Goal: Task Accomplishment & Management: Manage account settings

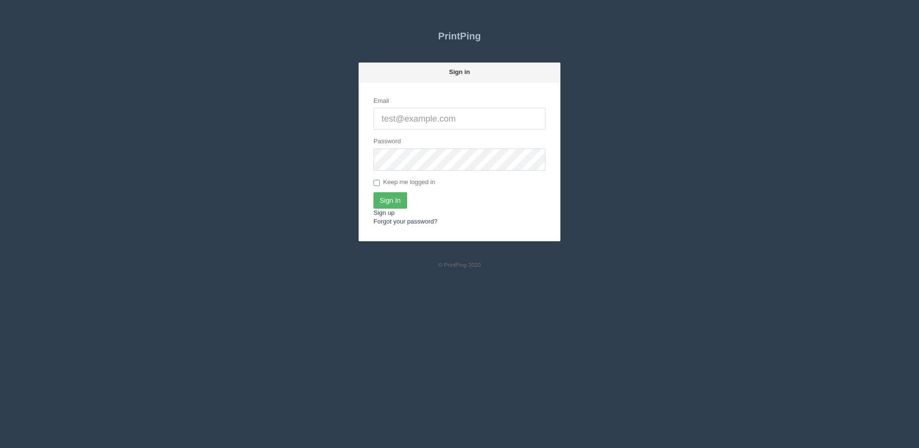
type input "[PERSON_NAME][EMAIL_ADDRESS][DOMAIN_NAME]"
click at [390, 201] on input "Sign In" at bounding box center [390, 200] width 34 height 16
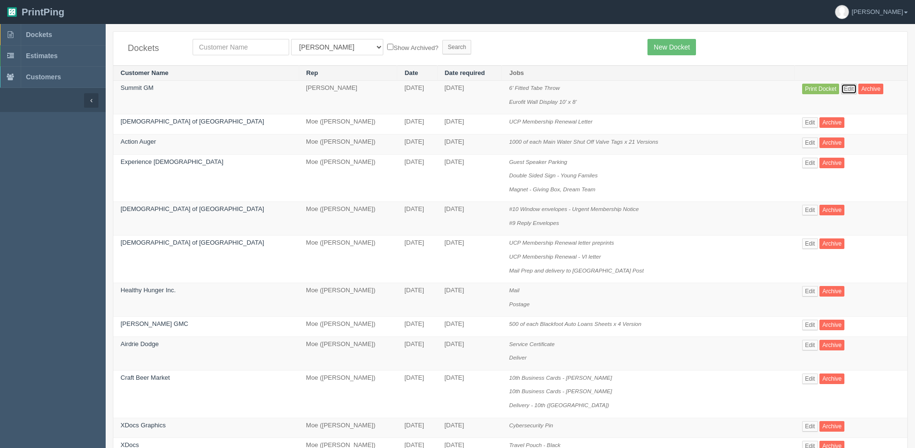
click at [841, 91] on link "Edit" at bounding box center [849, 89] width 16 height 11
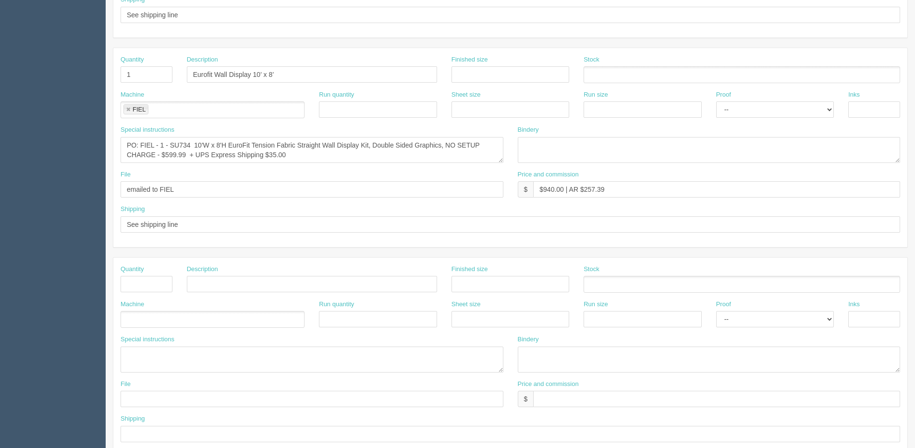
scroll to position [384, 0]
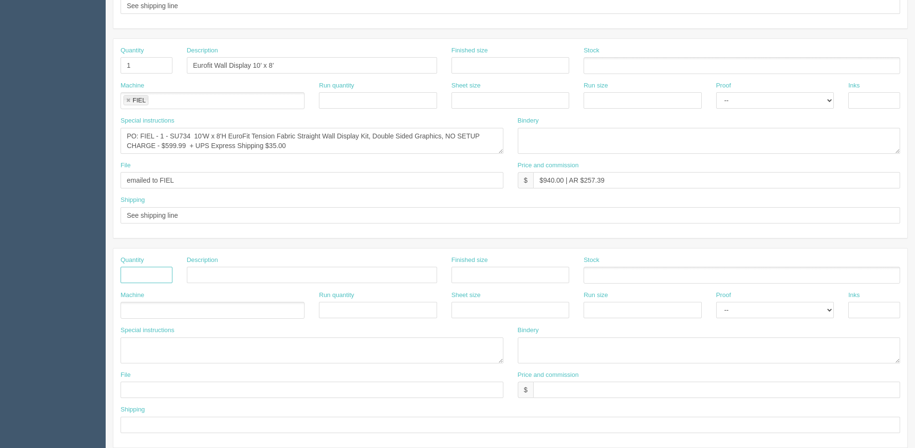
click at [146, 267] on input "text" at bounding box center [147, 275] width 52 height 16
type input "1"
type input "Deliver"
click at [145, 313] on ul at bounding box center [213, 310] width 184 height 17
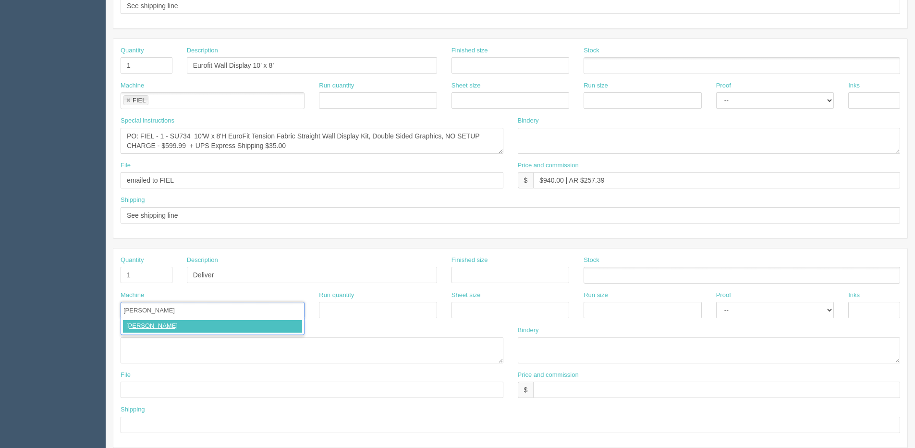
type input "Courier"
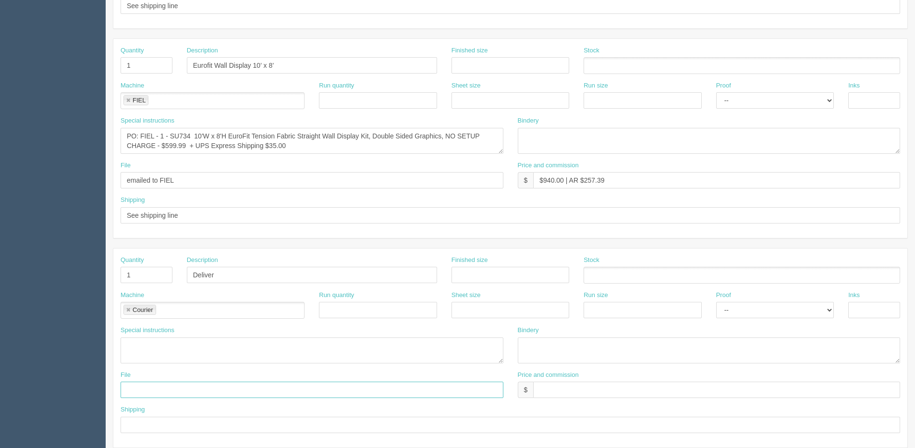
click at [160, 389] on input "text" at bounding box center [312, 389] width 383 height 16
paste input "Alisha Gaulton │ Fleet & Community Relations Manager 530 Mackenzie Blvd. │ Fort…"
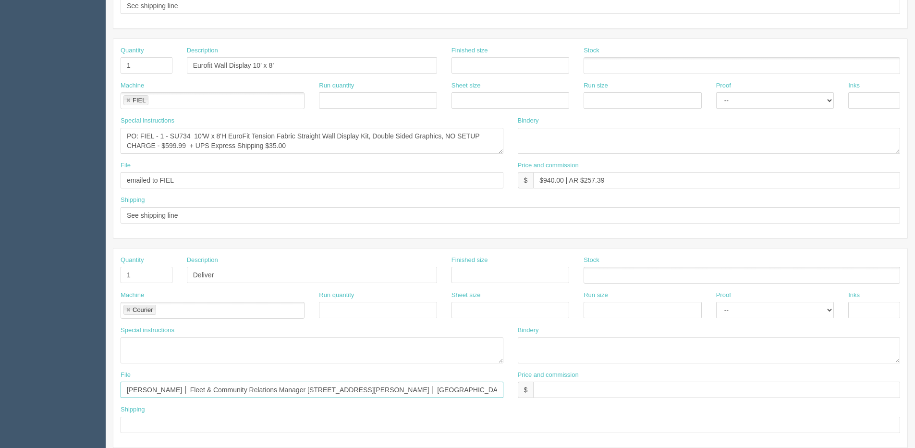
scroll to position [0, 35]
type input "Alisha Gaulton │ Fleet & Community Relations Manager 530 Mackenzie Blvd. │ Fort…"
click at [499, 414] on div "Shipping" at bounding box center [511, 419] width 780 height 28
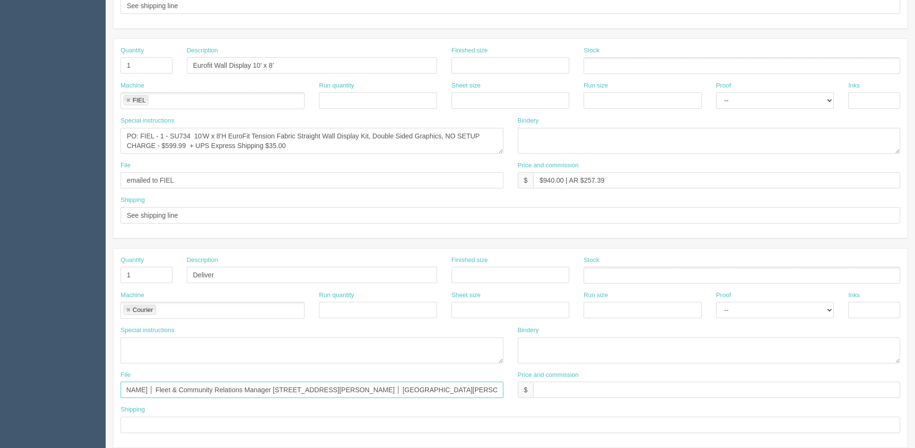
drag, startPoint x: 126, startPoint y: 391, endPoint x: 583, endPoint y: 409, distance: 457.2
click at [583, 409] on div "Quantity 1 Description Deliver Finished size Stock Machine Courier Courier Run …" at bounding box center [510, 347] width 794 height 199
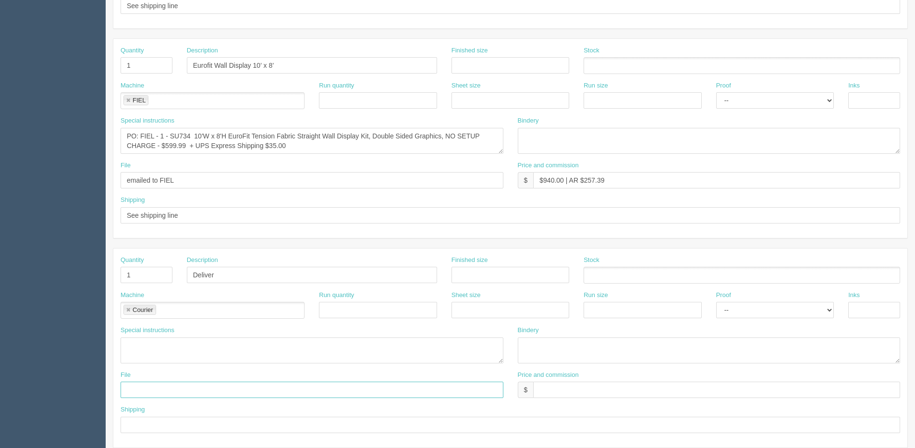
scroll to position [0, 0]
click at [132, 420] on input "text" at bounding box center [511, 425] width 780 height 16
paste input "Alisha Gaulton │ Fleet & Community Relations Manager 530 Mackenzie Blvd. │ Fort…"
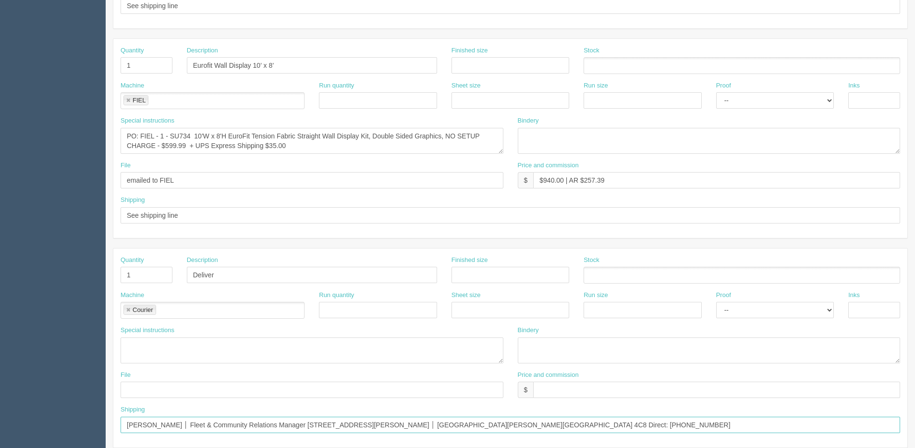
type input "Alisha Gaulton │ Fleet & Community Relations Manager 530 Mackenzie Blvd. │ Fort…"
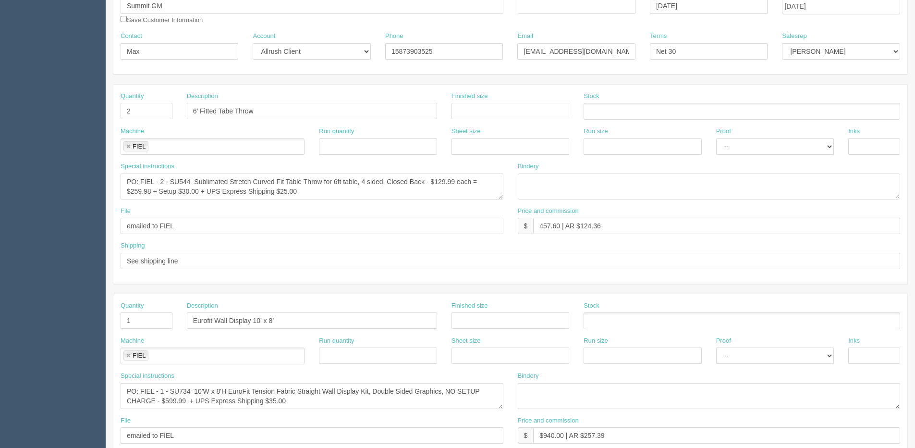
scroll to position [184, 0]
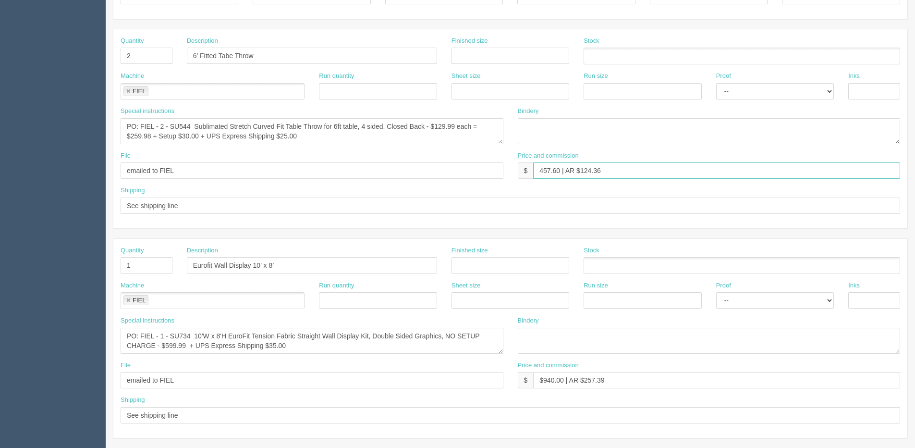
click at [540, 169] on input "457.60 | AR $124.36" at bounding box center [716, 170] width 367 height 16
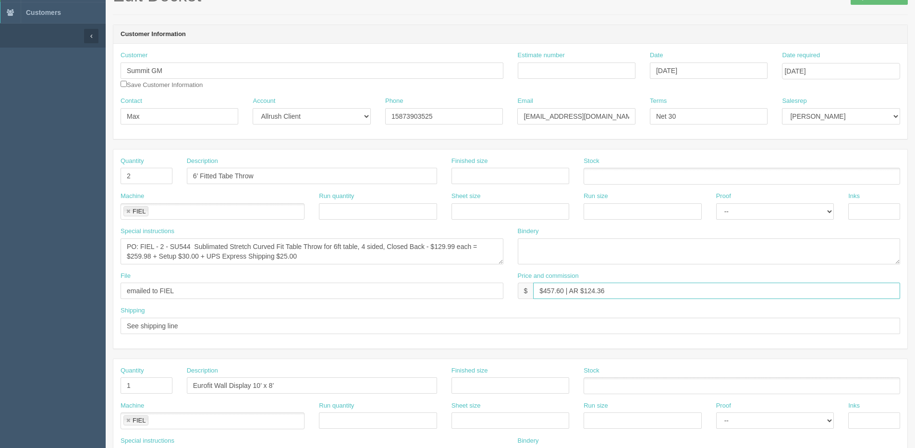
scroll to position [40, 0]
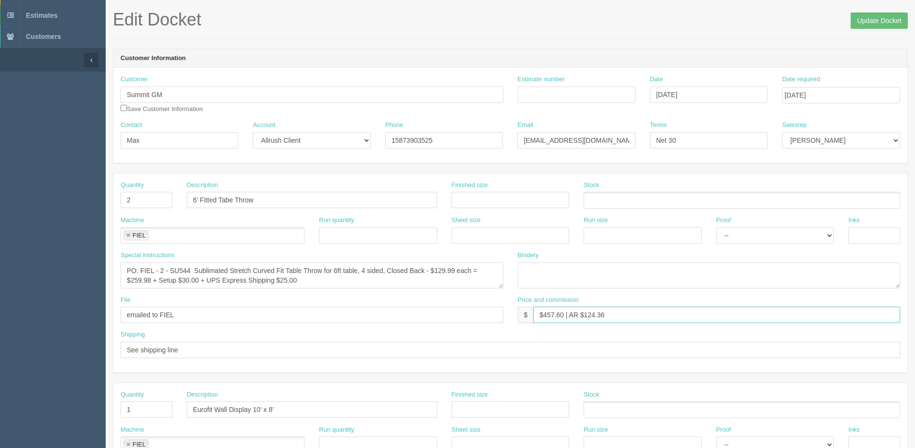
type input "$457.60 | AR $124.36"
click at [707, 91] on input "August 18, 2025" at bounding box center [709, 94] width 118 height 16
click at [685, 184] on td "19" at bounding box center [685, 187] width 12 height 14
type input "August 19, 2025"
click at [824, 141] on select "Mark Mikayla Aly Arif Stacy Rebecca Matthew Viki Phil Greg Jim Sam Brandon Fran…" at bounding box center [841, 140] width 118 height 16
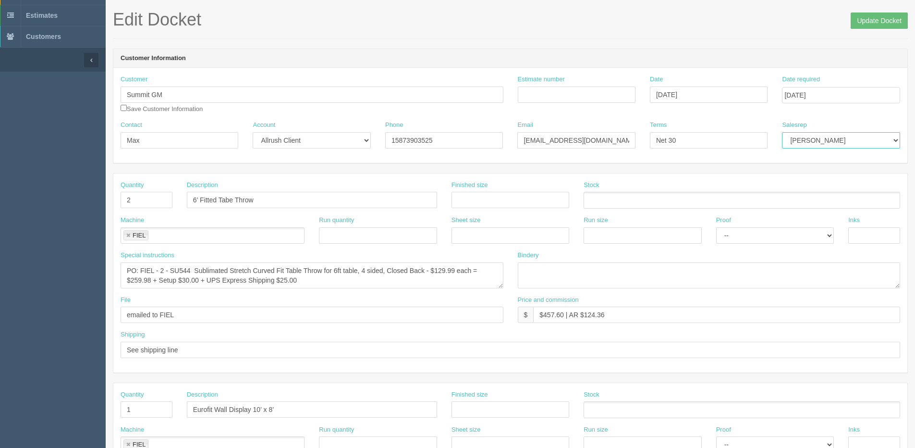
select select "1"
click at [782, 132] on select "Mark Mikayla Aly Arif Stacy Rebecca Matthew Viki Phil Greg Jim Sam Brandon Fran…" at bounding box center [841, 140] width 118 height 16
click at [878, 24] on input "Update Docket" at bounding box center [879, 20] width 57 height 16
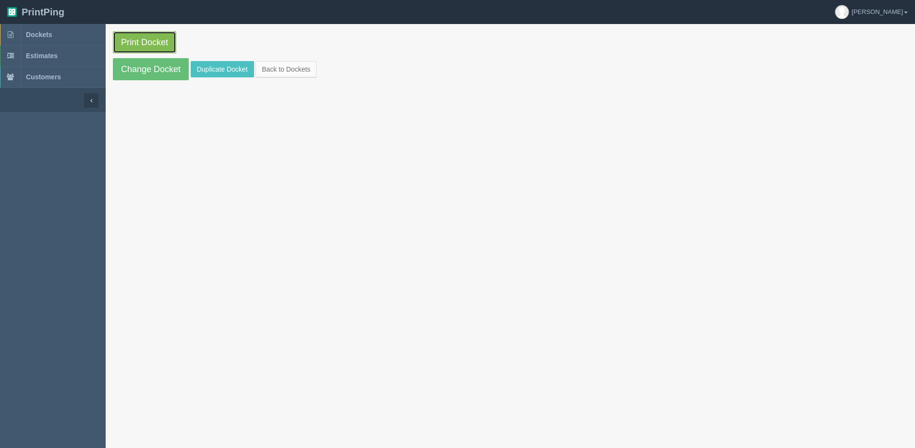
click at [131, 39] on link "Print Docket" at bounding box center [144, 42] width 63 height 22
click at [319, 60] on section "Print Docket Change Docket Duplicate Docket Back to Dockets" at bounding box center [511, 55] width 810 height 63
click at [287, 70] on link "Back to Dockets" at bounding box center [286, 69] width 61 height 16
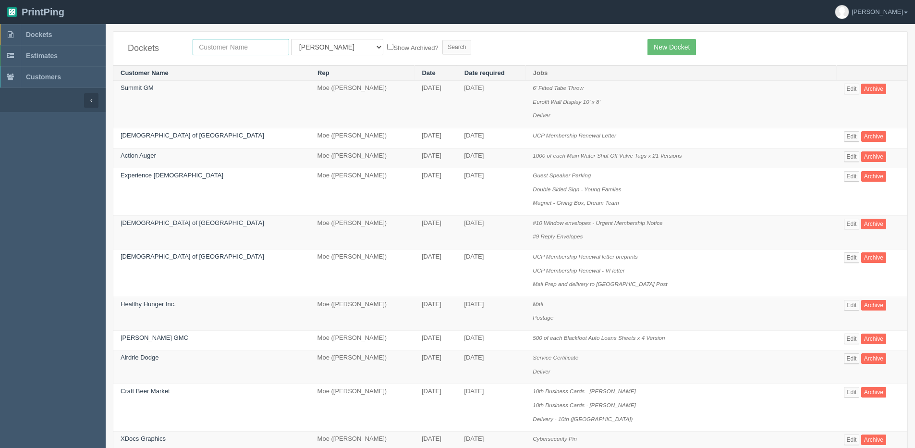
click at [223, 49] on input "text" at bounding box center [241, 47] width 97 height 16
type input "country"
click at [442, 40] on input "Search" at bounding box center [456, 47] width 29 height 14
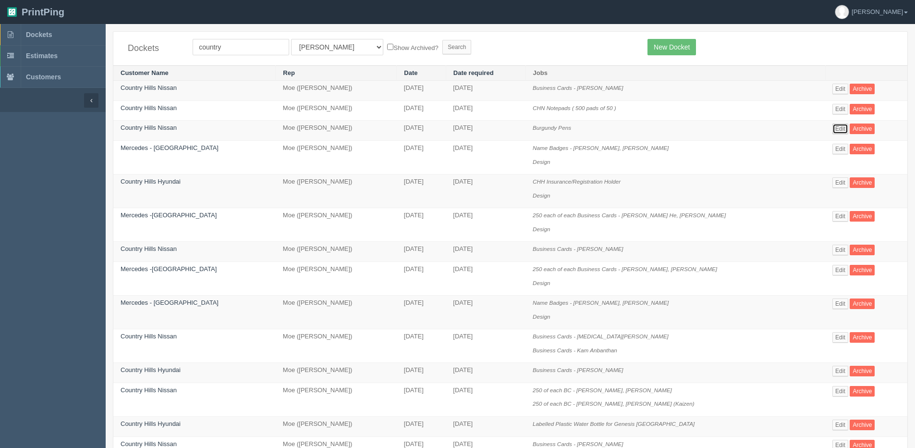
click at [841, 126] on link "Edit" at bounding box center [841, 128] width 16 height 11
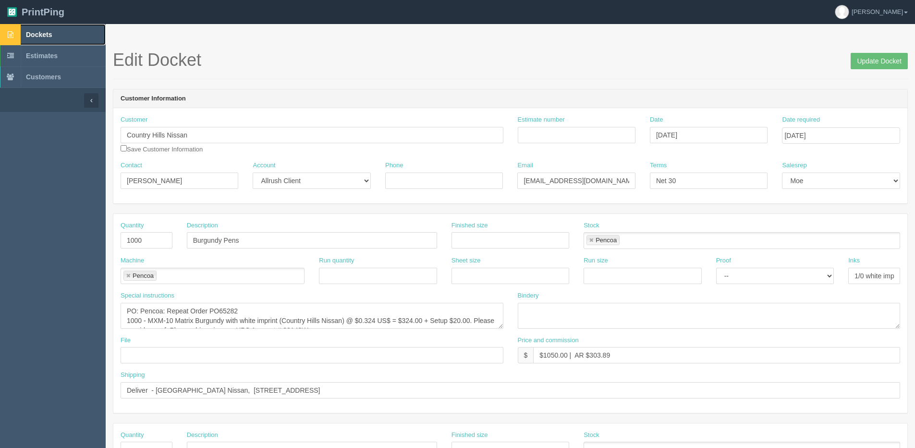
click at [25, 28] on link "Dockets" at bounding box center [53, 34] width 106 height 21
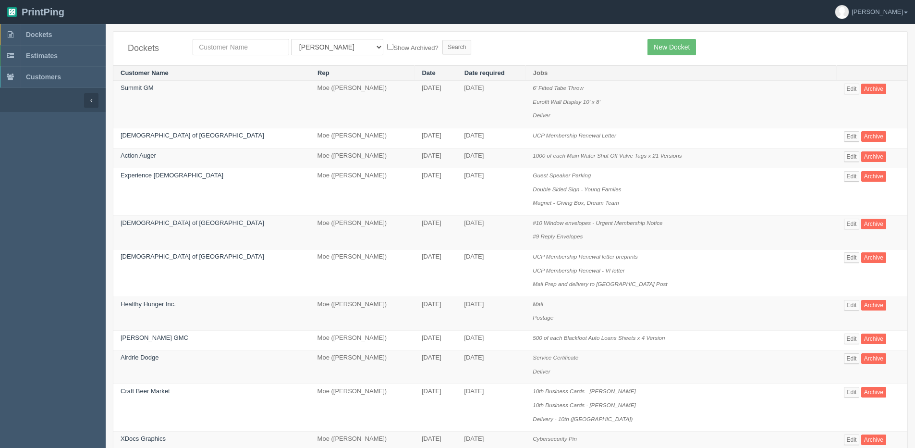
click at [31, 33] on span "Dockets" at bounding box center [39, 35] width 26 height 8
click at [228, 48] on input "text" at bounding box center [241, 47] width 97 height 16
type input "vibee"
click at [442, 40] on input "Search" at bounding box center [456, 47] width 29 height 14
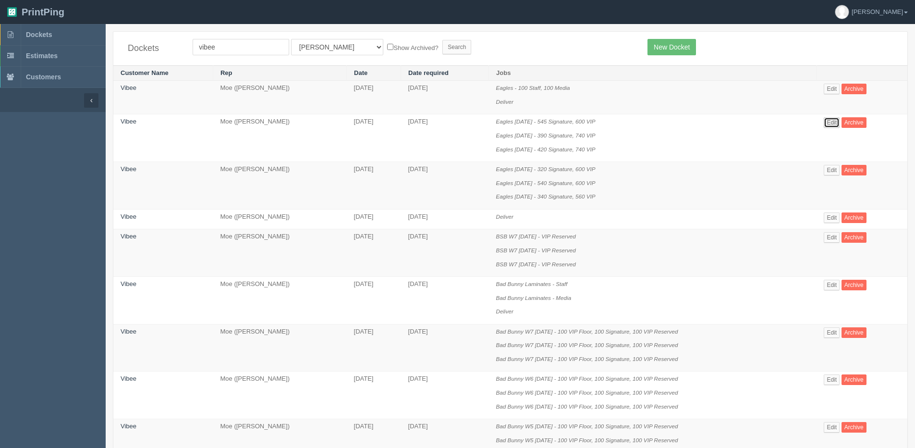
click at [827, 121] on link "Edit" at bounding box center [832, 122] width 16 height 11
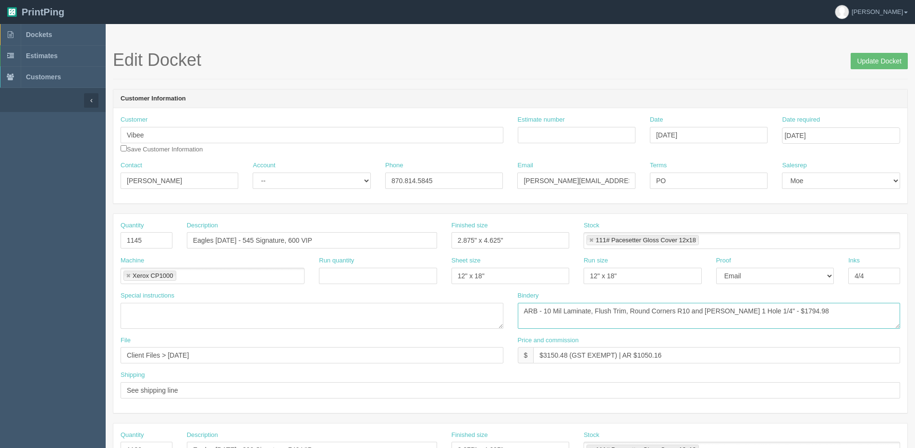
click at [686, 312] on textarea "ARB - 10 Mil Laminate, Flush Trim, Round Corners R10 and Dill 1 Hole 1/4" - $17…" at bounding box center [709, 316] width 383 height 26
drag, startPoint x: 684, startPoint y: 310, endPoint x: 691, endPoint y: 308, distance: 7.5
click at [691, 308] on textarea "ARB - 10 Mil Laminate, Flush Trim, Round Corners R10 and Dill 1 Hole 1/4" - $17…" at bounding box center [709, 316] width 383 height 26
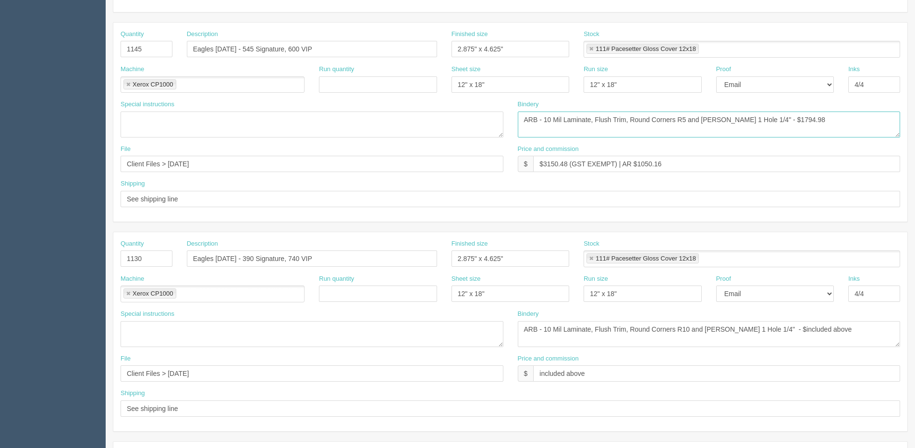
scroll to position [192, 0]
type textarea "ARB - 10 Mil Laminate, Flush Trim, Round Corners R5 and Dill 1 Hole 1/4" - $179…"
drag, startPoint x: 683, startPoint y: 327, endPoint x: 690, endPoint y: 328, distance: 6.8
click at [690, 328] on textarea "ARB - 10 Mil Laminate, Flush Trim, Round Corners R10 and Dill 1 Hole 1/4" - $in…" at bounding box center [709, 333] width 383 height 26
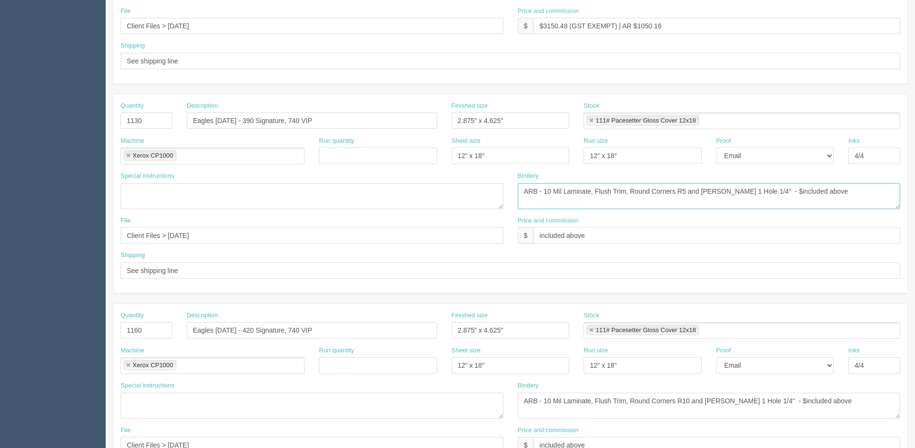
scroll to position [384, 0]
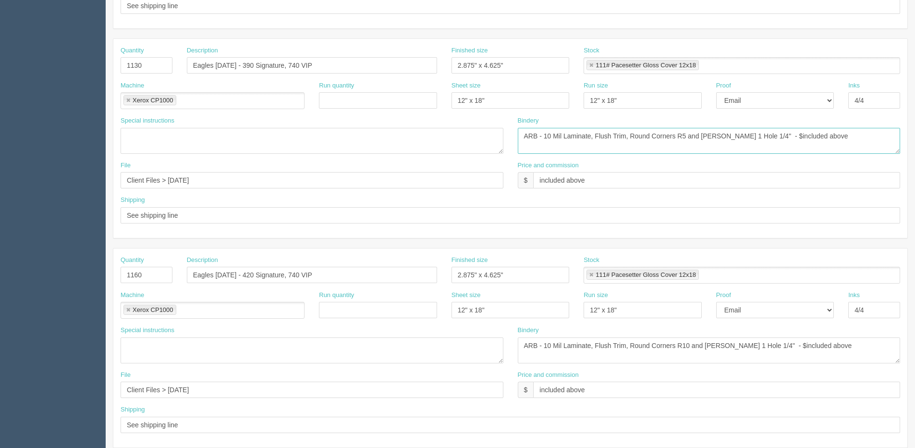
drag, startPoint x: 818, startPoint y: 136, endPoint x: 127, endPoint y: 136, distance: 691.4
click at [127, 136] on div "Special instructions Bindery ARB - 10 Mil Laminate, Flush Trim, Round Corners R…" at bounding box center [510, 138] width 794 height 45
type textarea "ARB - 10 Mil Laminate, Flush Trim, Round Corners R5 and [PERSON_NAME] 1 Hole 1/…"
drag, startPoint x: 811, startPoint y: 349, endPoint x: 48, endPoint y: 390, distance: 764.5
click at [48, 390] on section "Dockets Estimates Customers" at bounding box center [457, 64] width 915 height 848
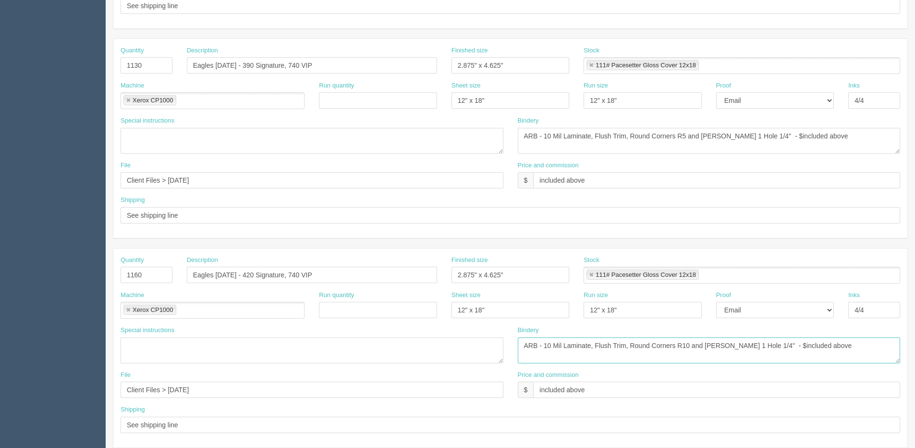
paste textarea "5"
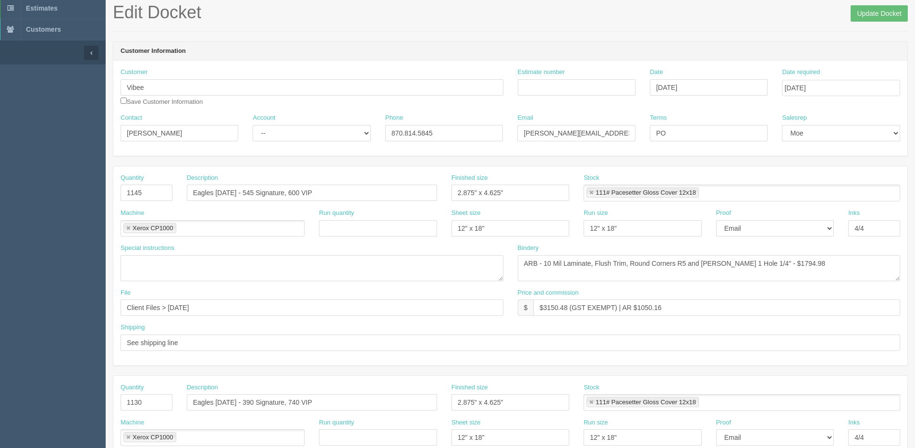
scroll to position [0, 0]
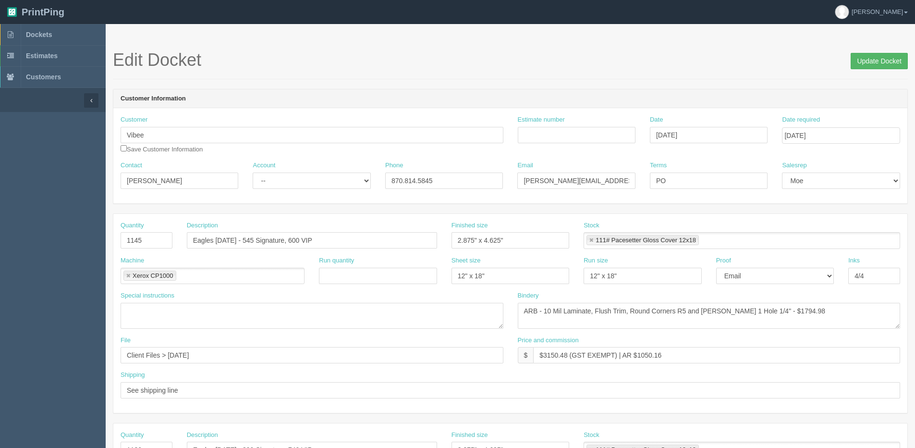
type textarea "ARB - 10 Mil Laminate, Flush Trim, Round Corners R5 and [PERSON_NAME] 1 Hole 1/…"
drag, startPoint x: 871, startPoint y: 58, endPoint x: 688, endPoint y: 62, distance: 182.6
click at [871, 57] on input "Update Docket" at bounding box center [879, 61] width 57 height 16
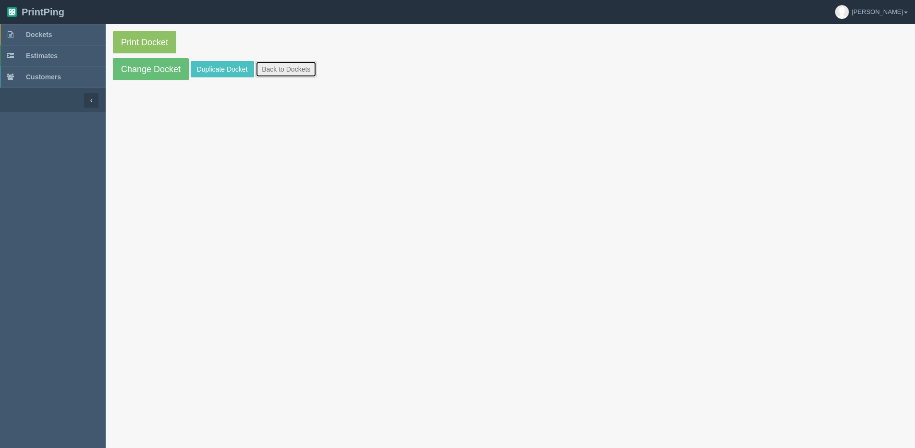
click at [296, 67] on link "Back to Dockets" at bounding box center [286, 69] width 61 height 16
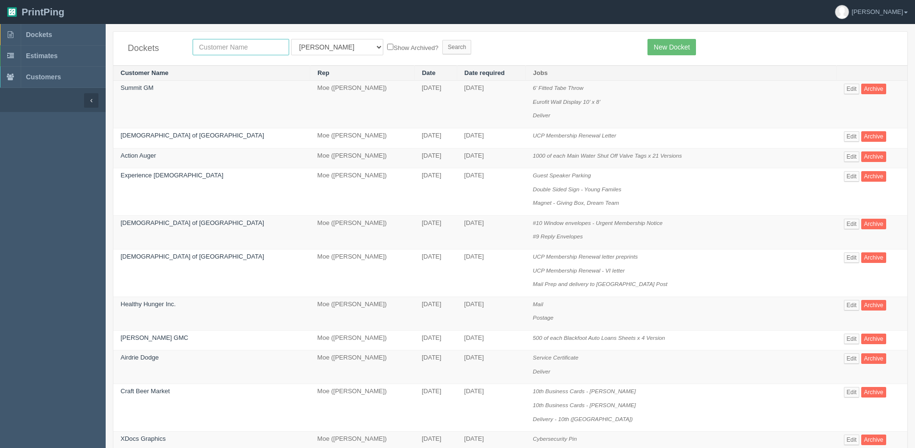
click at [228, 48] on input "text" at bounding box center [241, 47] width 97 height 16
type input "vibee"
click at [442, 40] on input "Search" at bounding box center [456, 47] width 29 height 14
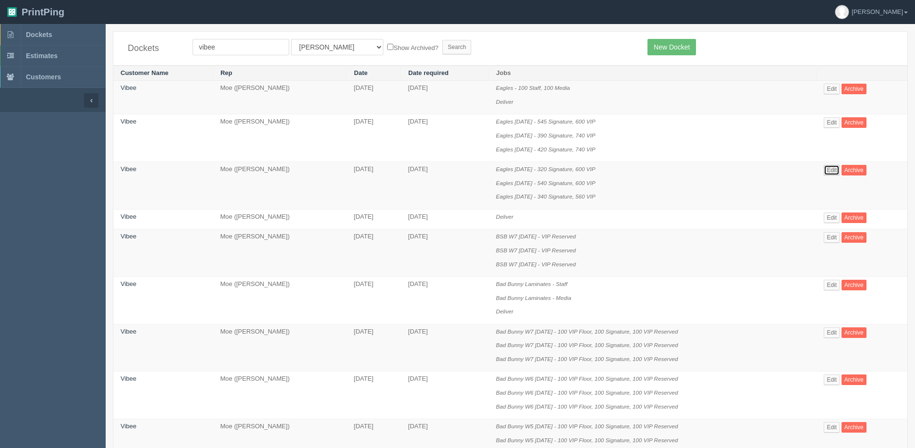
click at [831, 170] on link "Edit" at bounding box center [832, 170] width 16 height 11
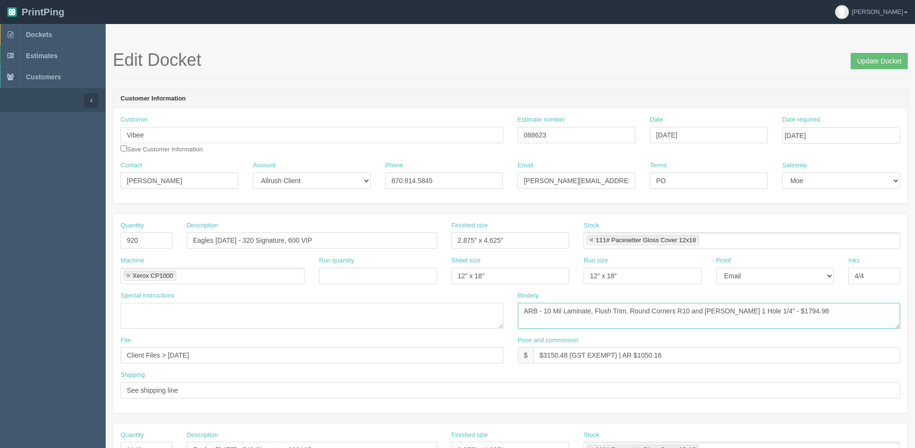
drag, startPoint x: 684, startPoint y: 308, endPoint x: 689, endPoint y: 308, distance: 4.8
click at [689, 308] on textarea "ARB - 10 Mil Laminate, Flush Trim, Round Corners R10 and [PERSON_NAME] 1 Hole 1…" at bounding box center [709, 316] width 383 height 26
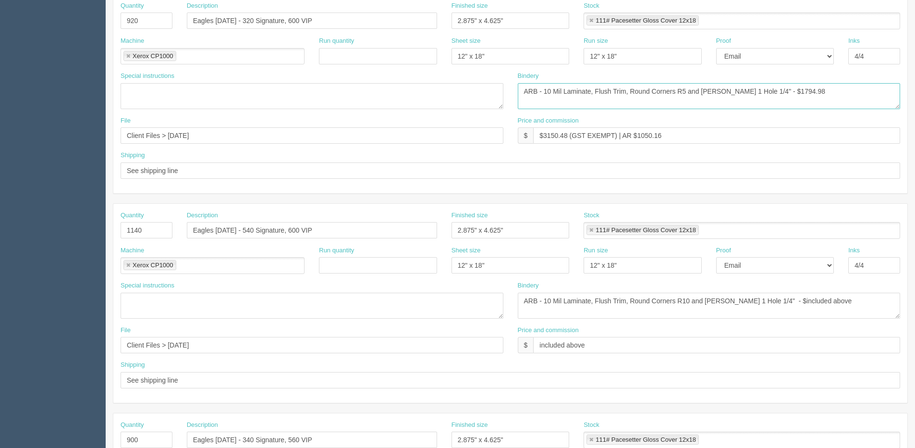
scroll to position [240, 0]
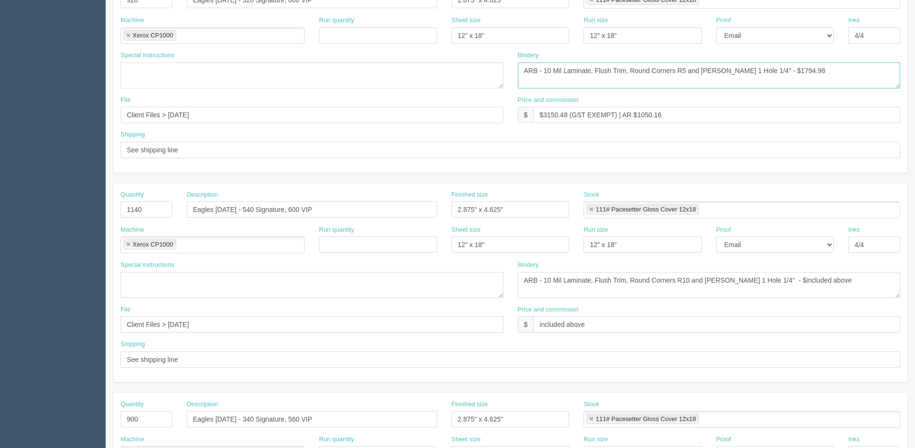
type textarea "ARB - 10 Mil Laminate, Flush Trim, Round Corners R5 and Dill 1 Hole 1/4" - $179…"
drag, startPoint x: 222, startPoint y: 282, endPoint x: 94, endPoint y: 276, distance: 128.4
click at [127, 282] on div "Special instructions Bindery ARB - 10 Mil Laminate, Flush Trim, Round Corners R…" at bounding box center [510, 282] width 794 height 45
paste textarea "5"
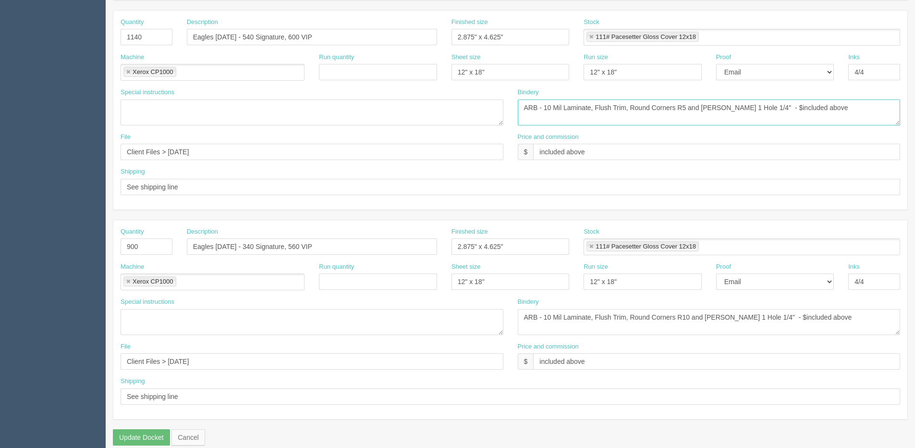
scroll to position [425, 0]
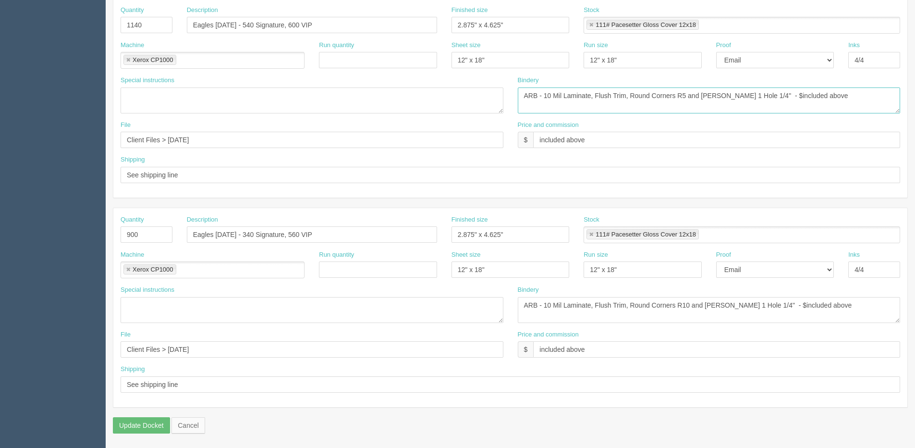
type textarea "ARB - 10 Mil Laminate, Flush Trim, Round Corners R5 and Dill 1 Hole 1/4" - $inc…"
drag, startPoint x: 844, startPoint y: 309, endPoint x: 102, endPoint y: 297, distance: 741.9
click at [41, 307] on section "Dockets Estimates Customers" at bounding box center [457, 23] width 915 height 848
paste textarea "5"
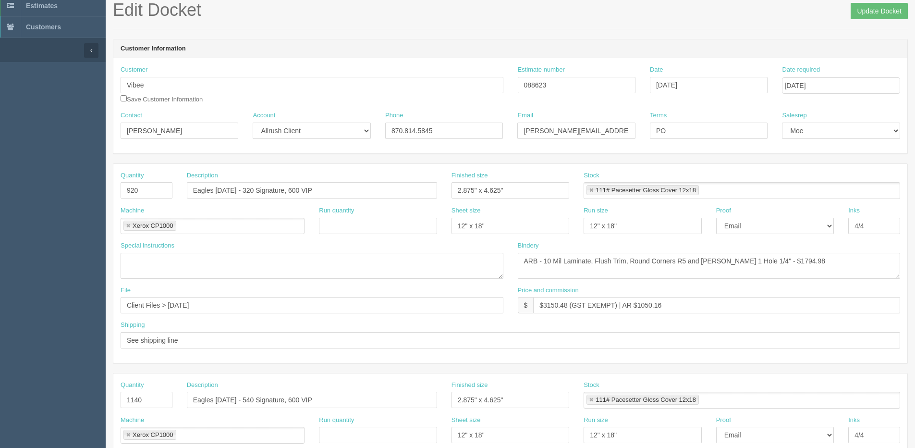
scroll to position [0, 0]
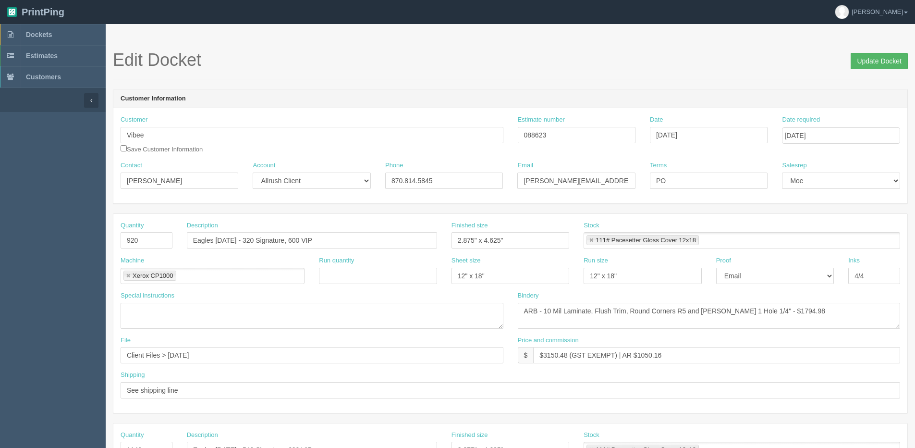
type textarea "ARB - 10 Mil Laminate, Flush Trim, Round Corners R5 and Dill 1 Hole 1/4" - $inc…"
click at [902, 60] on input "Update Docket" at bounding box center [879, 61] width 57 height 16
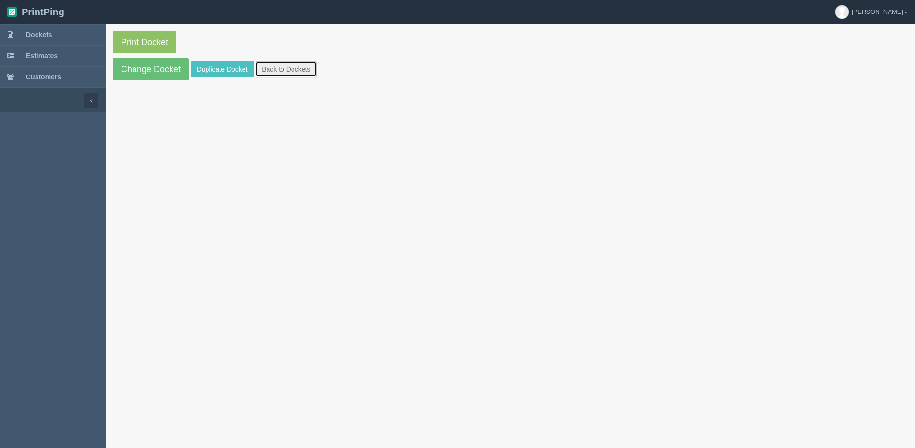
click at [284, 74] on link "Back to Dockets" at bounding box center [286, 69] width 61 height 16
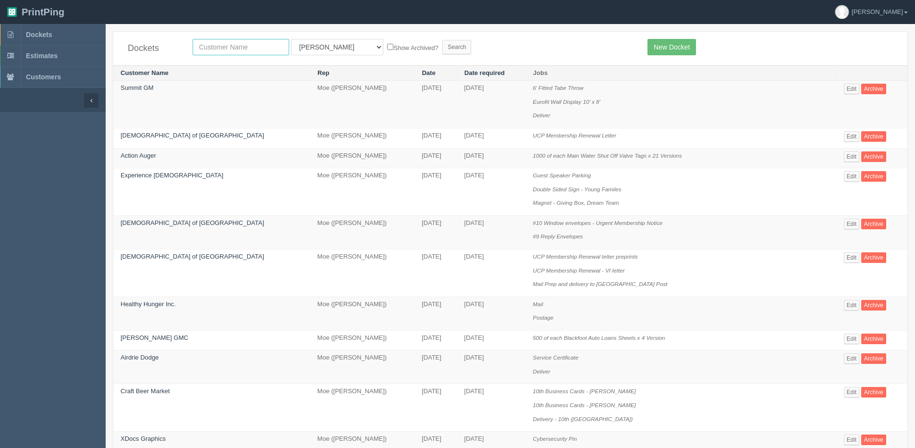
click at [201, 54] on input "text" at bounding box center [241, 47] width 97 height 16
type input "vibee"
click at [442, 40] on input "Search" at bounding box center [456, 47] width 29 height 14
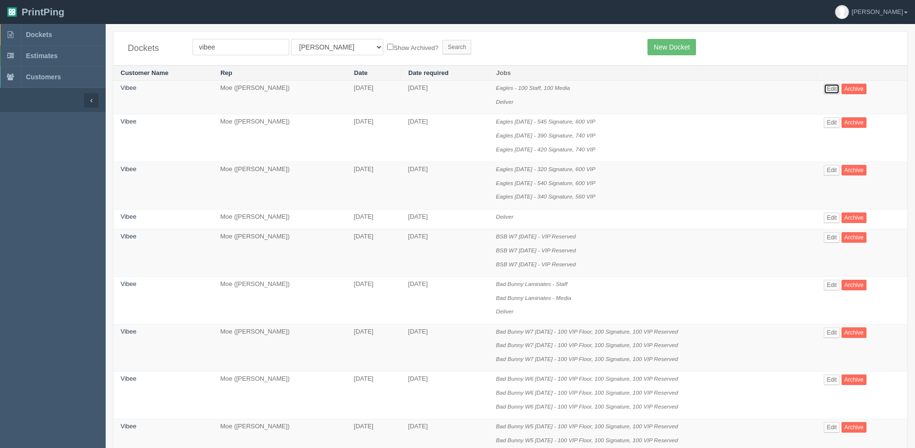
click at [829, 88] on link "Edit" at bounding box center [832, 89] width 16 height 11
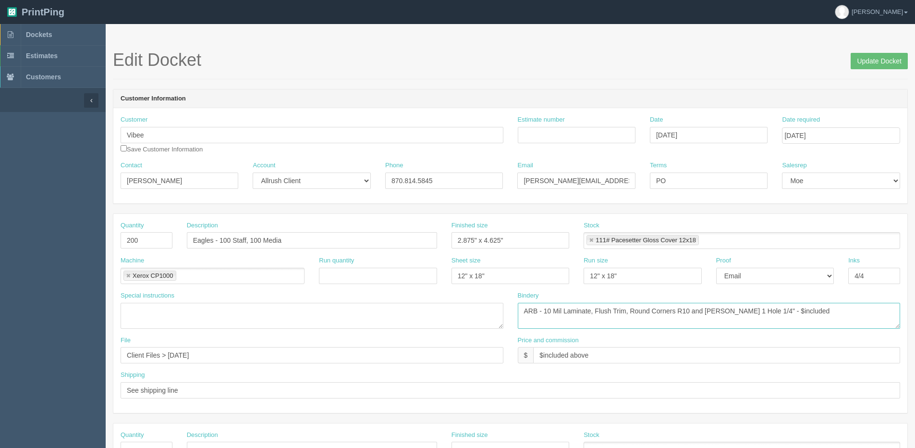
drag, startPoint x: 839, startPoint y: 312, endPoint x: 94, endPoint y: 378, distance: 747.6
click at [81, 378] on section "Dockets Estimates Customers" at bounding box center [457, 448] width 915 height 848
paste textarea "5 and Dill 1 Hole 1/4" - $included above"
type textarea "ARB - 10 Mil Laminate, Flush Trim, Round Corners R5 and Dill 1 Hole 1/4" - $inc…"
click at [836, 135] on input "[DATE]" at bounding box center [841, 135] width 118 height 16
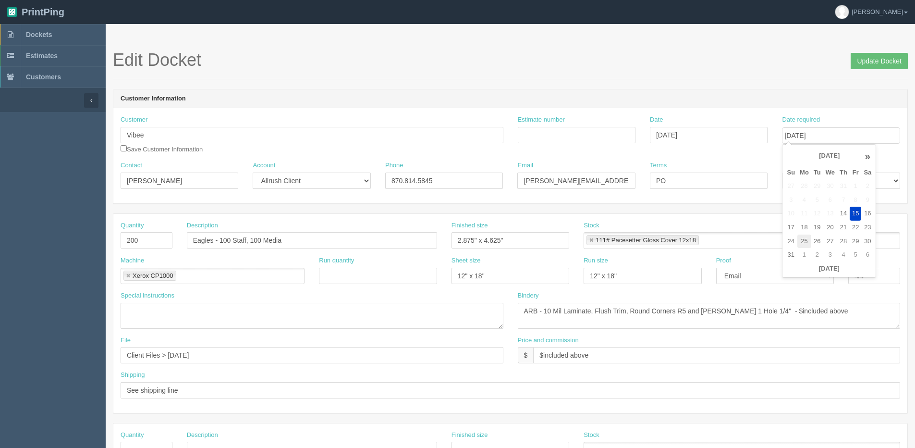
drag, startPoint x: 806, startPoint y: 242, endPoint x: 835, endPoint y: 169, distance: 78.3
click at [806, 242] on td "25" at bounding box center [805, 241] width 14 height 14
type input "[DATE]"
click at [870, 66] on input "Update Docket" at bounding box center [879, 61] width 57 height 16
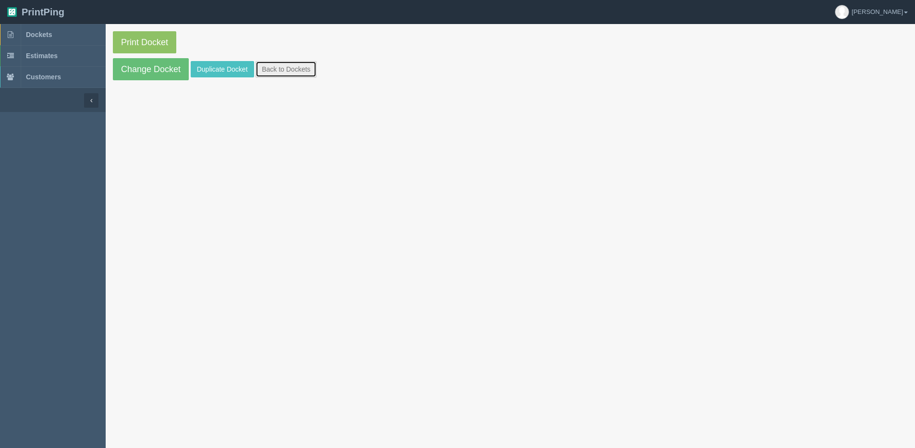
click at [275, 70] on link "Back to Dockets" at bounding box center [286, 69] width 61 height 16
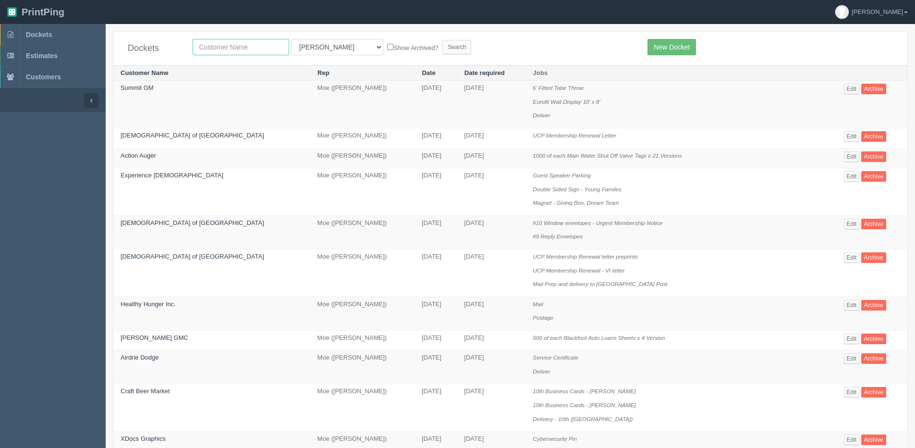
click at [220, 47] on input "text" at bounding box center [241, 47] width 97 height 16
type input "olds"
click at [442, 40] on input "Search" at bounding box center [456, 47] width 29 height 14
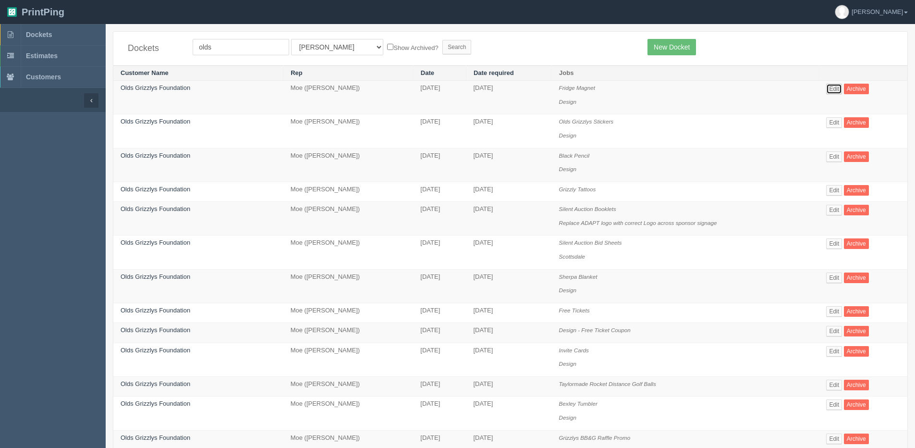
click at [832, 85] on link "Edit" at bounding box center [834, 89] width 16 height 11
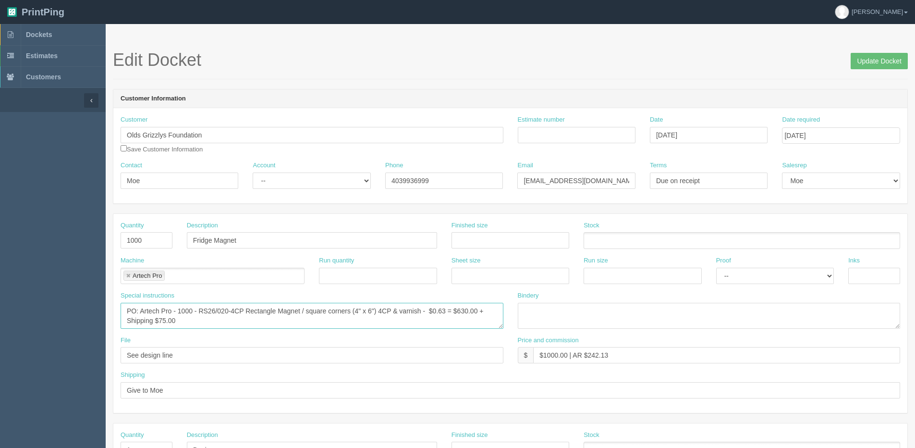
click at [177, 307] on textarea "PO: Artech Pro - 1000 - RS26/020-4CP Rectangle Magnet / square corners (4" x 6"…" at bounding box center [312, 316] width 383 height 26
drag, startPoint x: 148, startPoint y: 319, endPoint x: 371, endPoint y: 317, distance: 222.5
click at [371, 317] on textarea "PO: Artech Pro - 1000 - RS26/020-4CP Rectangle Magnet / square corners (4" x 6"…" at bounding box center [312, 316] width 383 height 26
paste textarea ".020 Custom Shape Magnets. Four colour process high-resolution digital print, a…"
click at [277, 316] on textarea "PO: Artech Pro - 1000 - RS26/020-4CP Rectangle Magnet / square corners (4" x 6"…" at bounding box center [312, 316] width 383 height 26
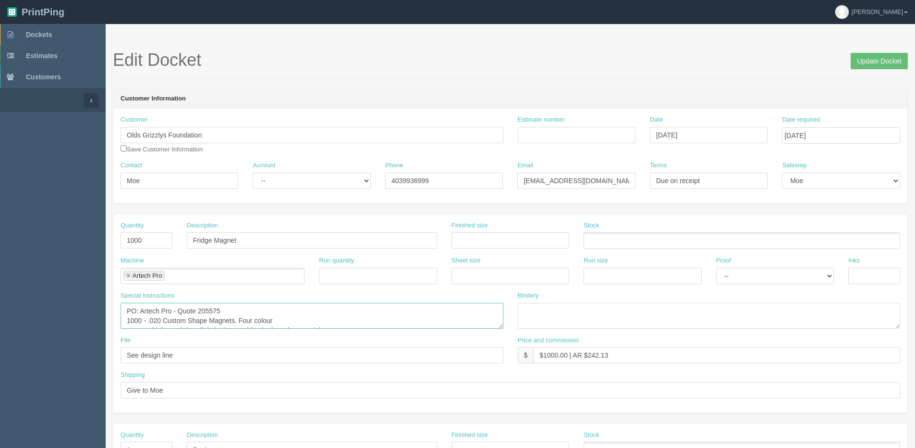
click at [148, 319] on textarea "PO: Artech Pro - 1000 - RS26/020-4CP Rectangle Magnet / square corners (4" x 6"…" at bounding box center [312, 316] width 383 height 26
click at [315, 321] on textarea "PO: Artech Pro - 1000 - RS26/020-4CP Rectangle Magnet / square corners (4" x 6"…" at bounding box center [312, 316] width 383 height 26
click at [492, 318] on textarea "PO: Artech Pro - 1000 - RS26/020-4CP Rectangle Magnet / square corners (4" x 6"…" at bounding box center [312, 316] width 383 height 26
drag, startPoint x: 188, startPoint y: 321, endPoint x: 198, endPoint y: 321, distance: 10.6
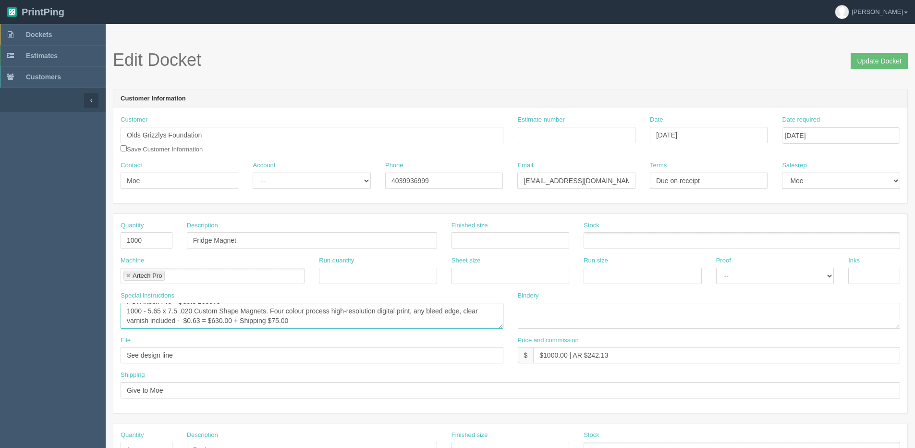
click at [198, 321] on textarea "PO: Artech Pro - 1000 - RS26/020-4CP Rectangle Magnet / square corners (4" x 6"…" at bounding box center [312, 316] width 383 height 26
type textarea "PO: Artech Pro - Quote 205575 1000 - 5.65 x 7.5 .020 Custom Shape Magnets. Four…"
drag, startPoint x: 589, startPoint y: 357, endPoint x: 662, endPoint y: 348, distance: 73.6
click at [662, 348] on input "$1000.00 | AR $242.13" at bounding box center [716, 355] width 367 height 16
drag, startPoint x: 544, startPoint y: 355, endPoint x: 567, endPoint y: 356, distance: 23.6
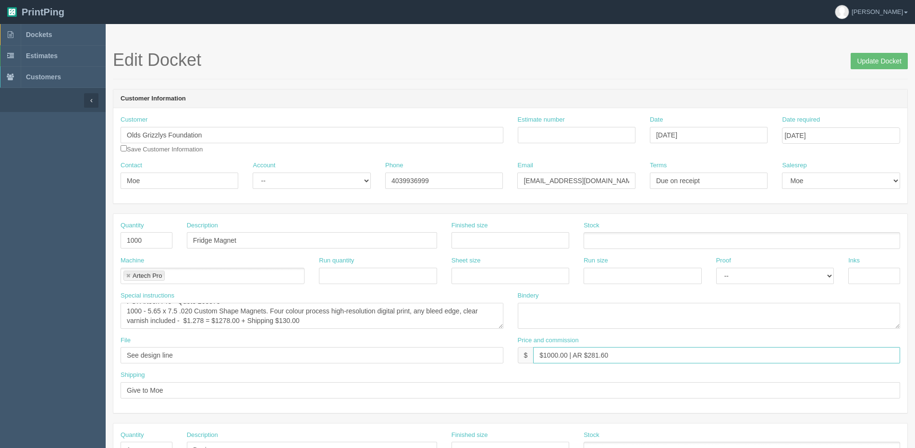
click at [567, 356] on input "$1000.00 | AR $281.60" at bounding box center [716, 355] width 367 height 16
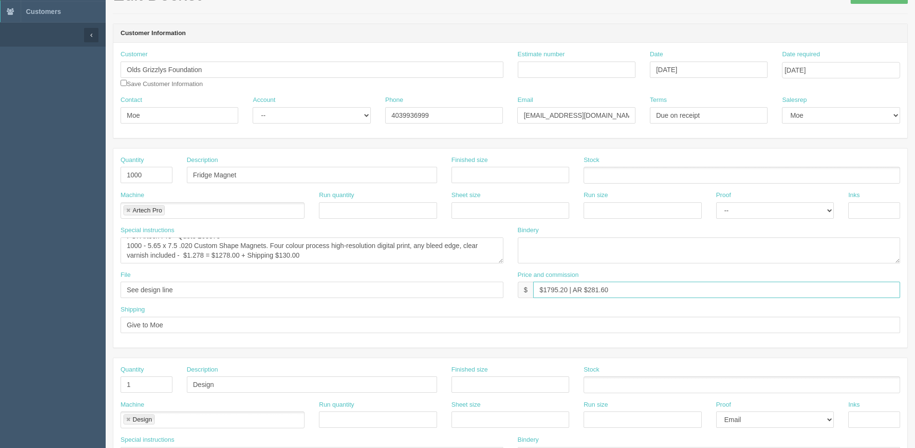
scroll to position [0, 0]
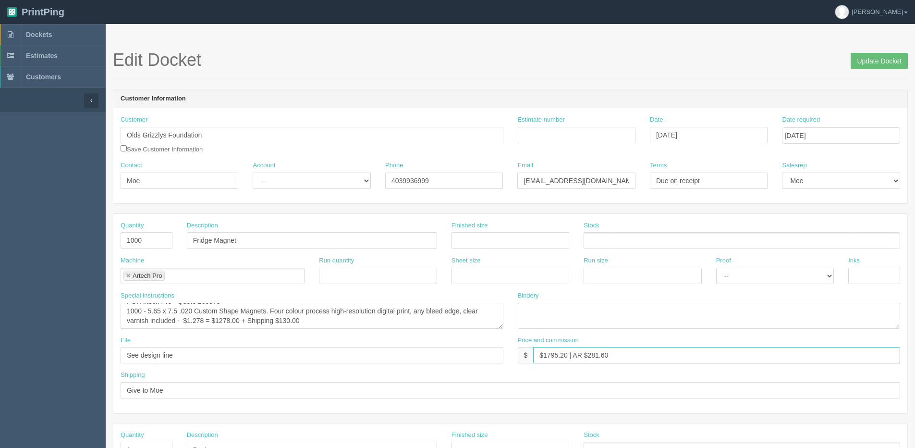
type input "$1795.20 | AR $281.60"
click at [800, 133] on input "[DATE]" at bounding box center [841, 135] width 118 height 16
click at [856, 251] on td "5" at bounding box center [856, 255] width 12 height 14
type input "September 5, 2025"
click at [892, 62] on input "Update Docket" at bounding box center [879, 61] width 57 height 16
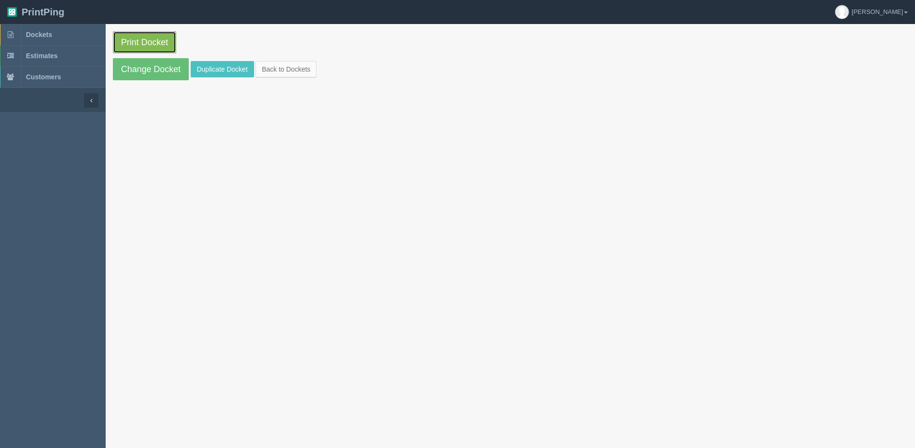
click at [145, 41] on link "Print Docket" at bounding box center [144, 42] width 63 height 22
click at [281, 64] on link "Back to Dockets" at bounding box center [286, 69] width 61 height 16
